Goal: Task Accomplishment & Management: Manage account settings

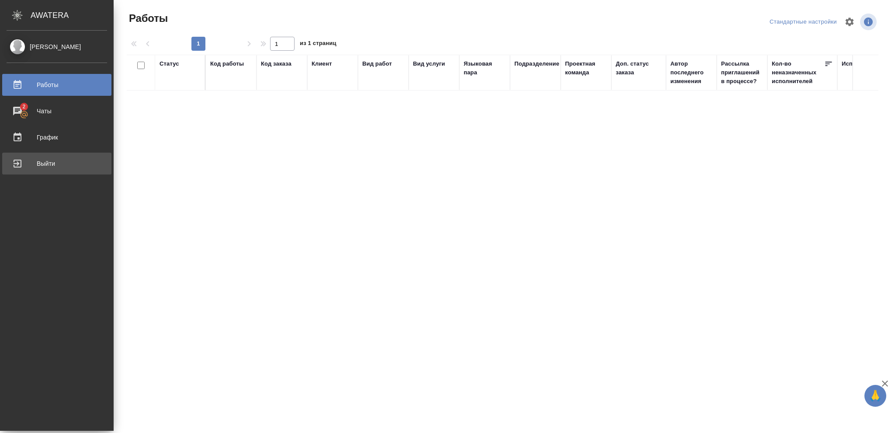
click at [46, 162] on div "Выйти" at bounding box center [57, 163] width 101 height 13
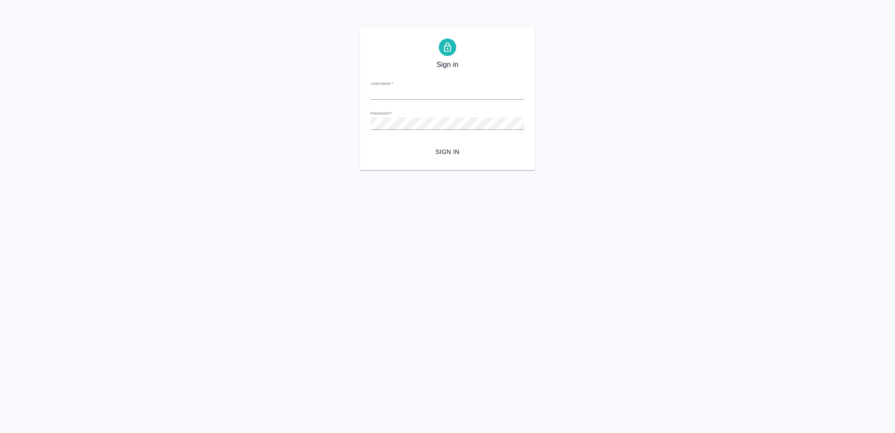
type input "o.vasileva@awatera.com"
click at [442, 150] on span "Sign in" at bounding box center [448, 151] width 140 height 11
